Goal: Task Accomplishment & Management: Use online tool/utility

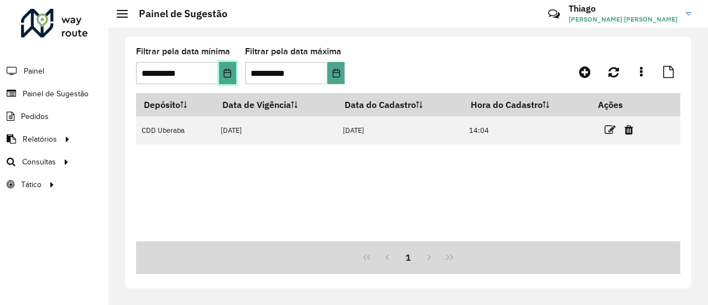
click at [227, 74] on icon "Choose Date" at bounding box center [227, 73] width 9 height 9
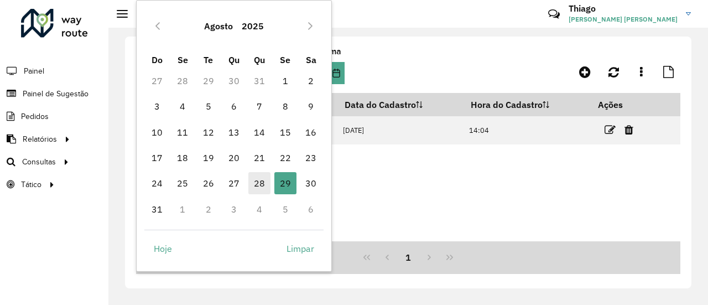
click at [257, 179] on span "28" at bounding box center [259, 183] width 22 height 22
type input "**********"
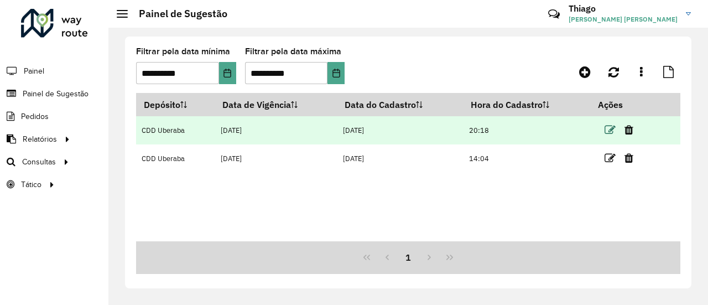
click at [610, 129] on icon at bounding box center [610, 130] width 11 height 11
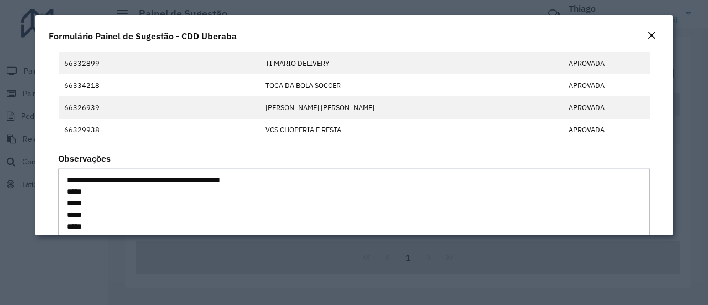
scroll to position [996, 0]
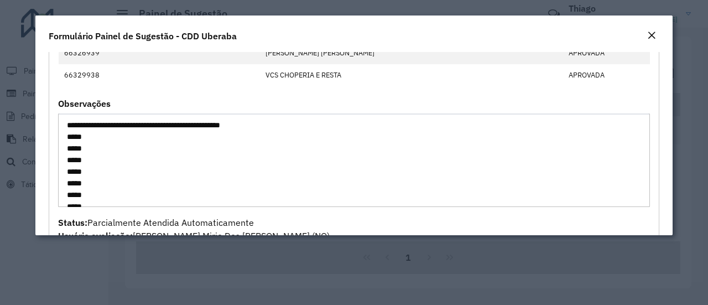
click at [651, 39] on em "Close" at bounding box center [651, 35] width 9 height 9
